Goal: Find specific page/section: Find specific page/section

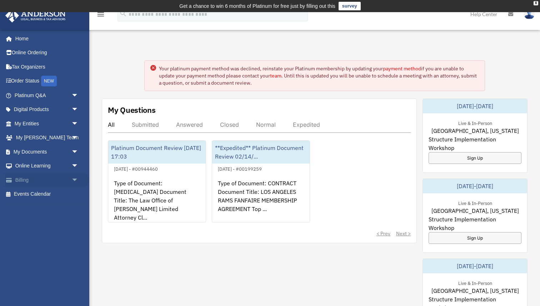
click at [55, 178] on link "Billing arrow_drop_down" at bounding box center [47, 180] width 84 height 14
click at [71, 180] on span "arrow_drop_down" at bounding box center [78, 180] width 14 height 15
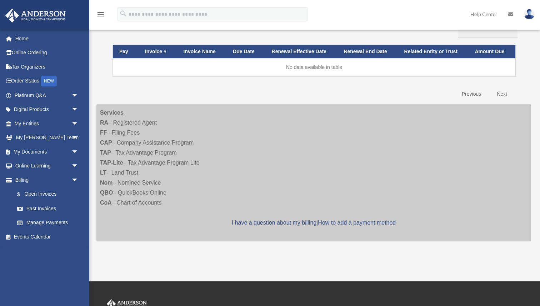
scroll to position [96, 0]
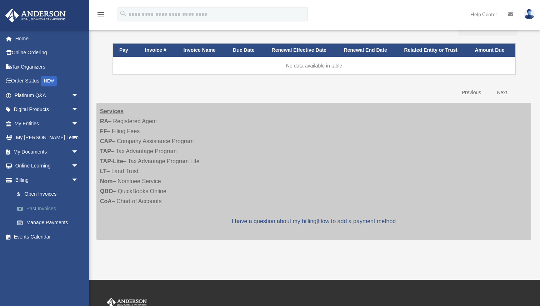
click at [55, 209] on link "Past Invoices" at bounding box center [49, 209] width 79 height 14
click at [48, 209] on link "Past Invoices" at bounding box center [49, 209] width 79 height 14
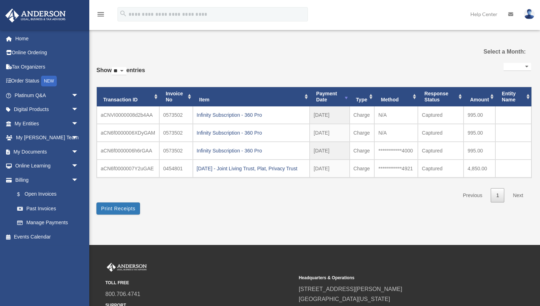
select select
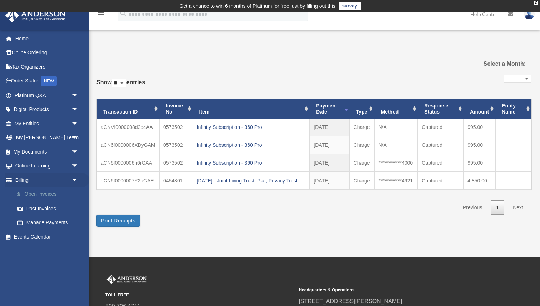
click at [44, 198] on link "$ Open Invoices" at bounding box center [49, 194] width 79 height 15
click at [44, 194] on link "$ Open Invoices" at bounding box center [49, 194] width 79 height 15
